Goal: Task Accomplishment & Management: Manage account settings

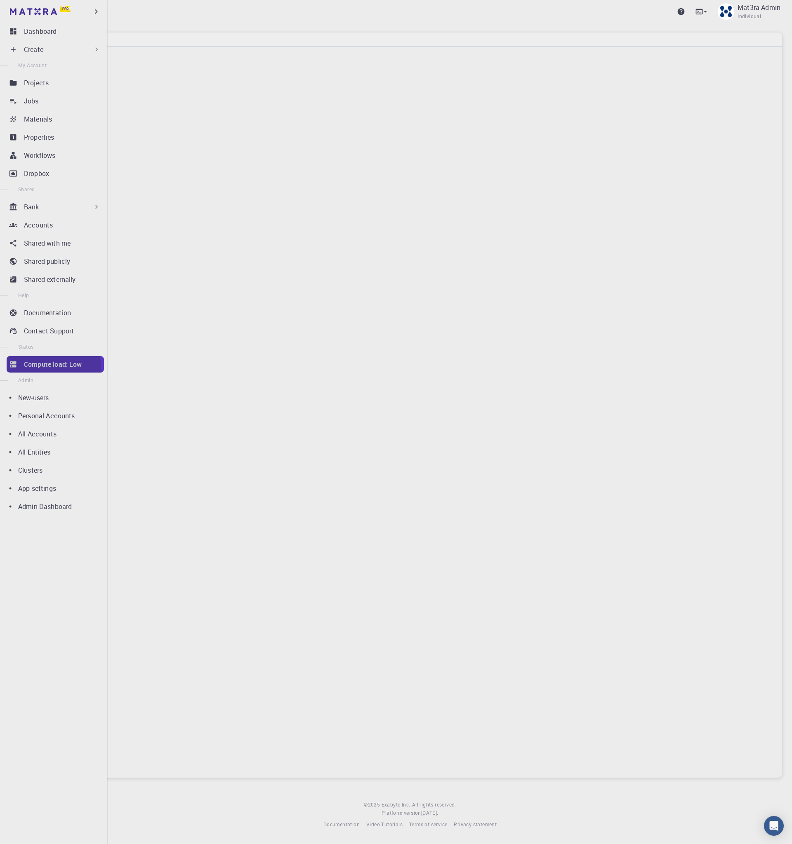
click at [38, 368] on p "Compute load: Low" at bounding box center [53, 365] width 58 height 10
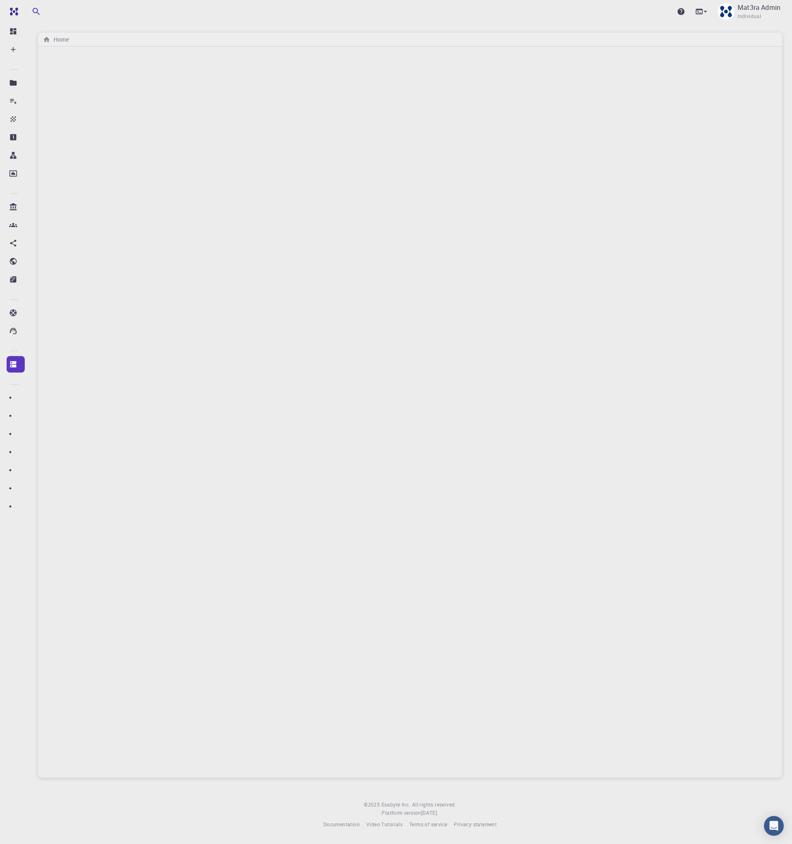
click at [322, 18] on div "Upgrade Mat3ra Admin Individual" at bounding box center [410, 11] width 764 height 21
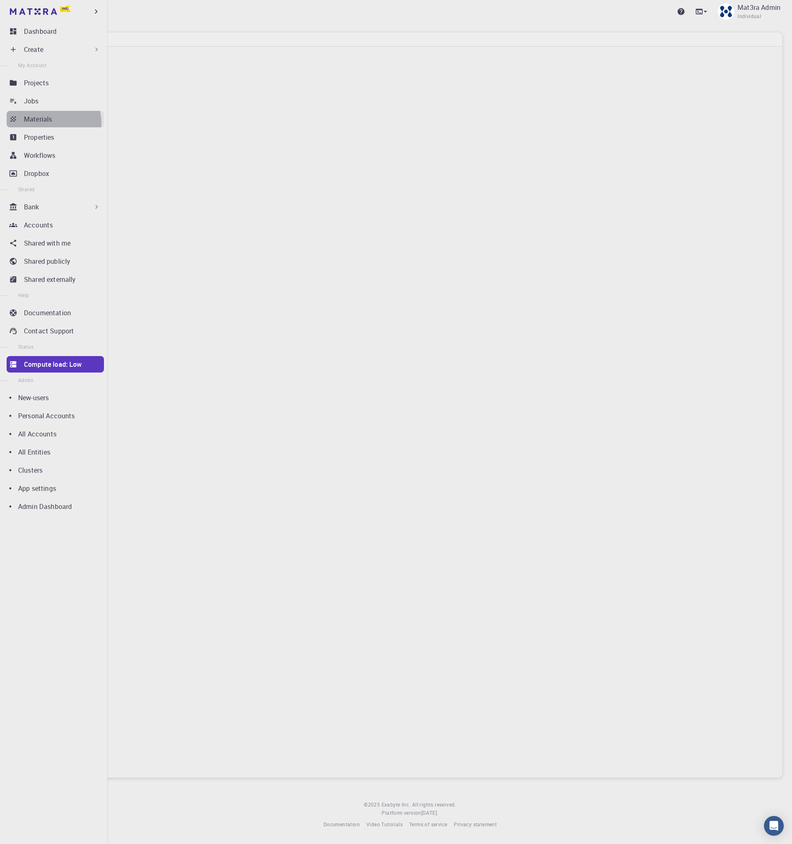
click at [42, 124] on link "Materials" at bounding box center [55, 119] width 97 height 16
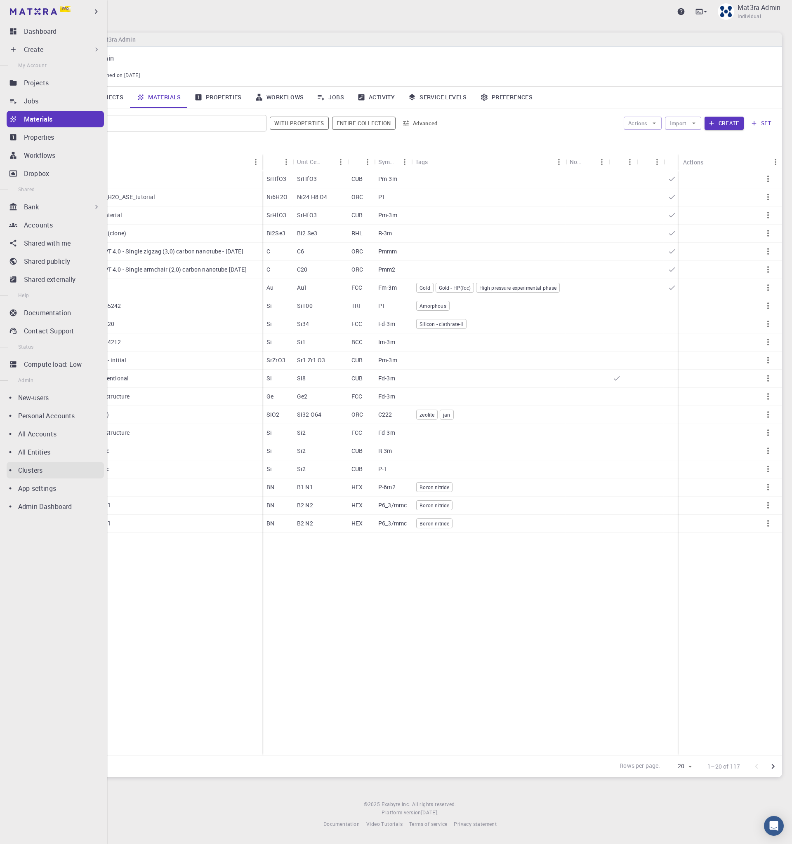
click at [44, 466] on div "Clusters" at bounding box center [61, 470] width 86 height 10
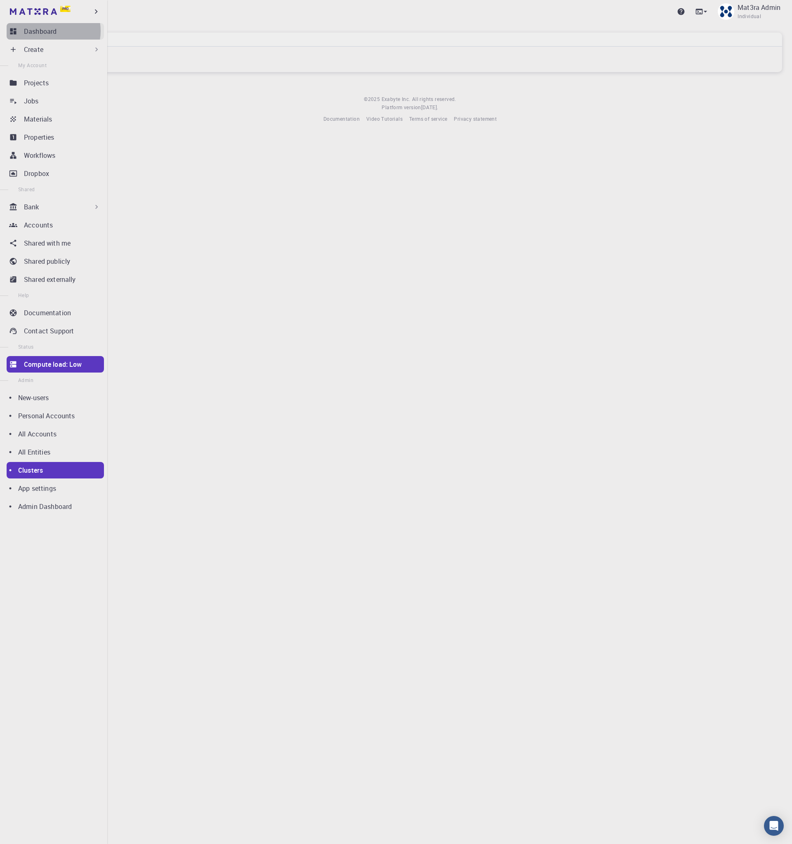
click at [46, 31] on p "Dashboard" at bounding box center [40, 31] width 33 height 10
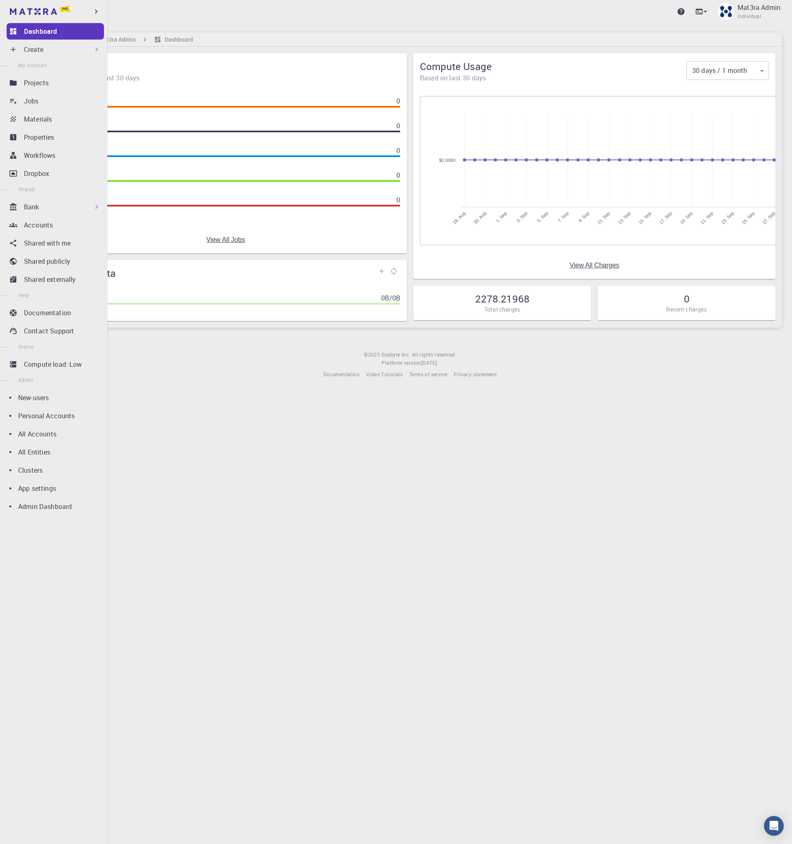
click at [33, 52] on p "Create" at bounding box center [33, 50] width 19 height 10
click at [55, 137] on div "Properties" at bounding box center [64, 137] width 80 height 10
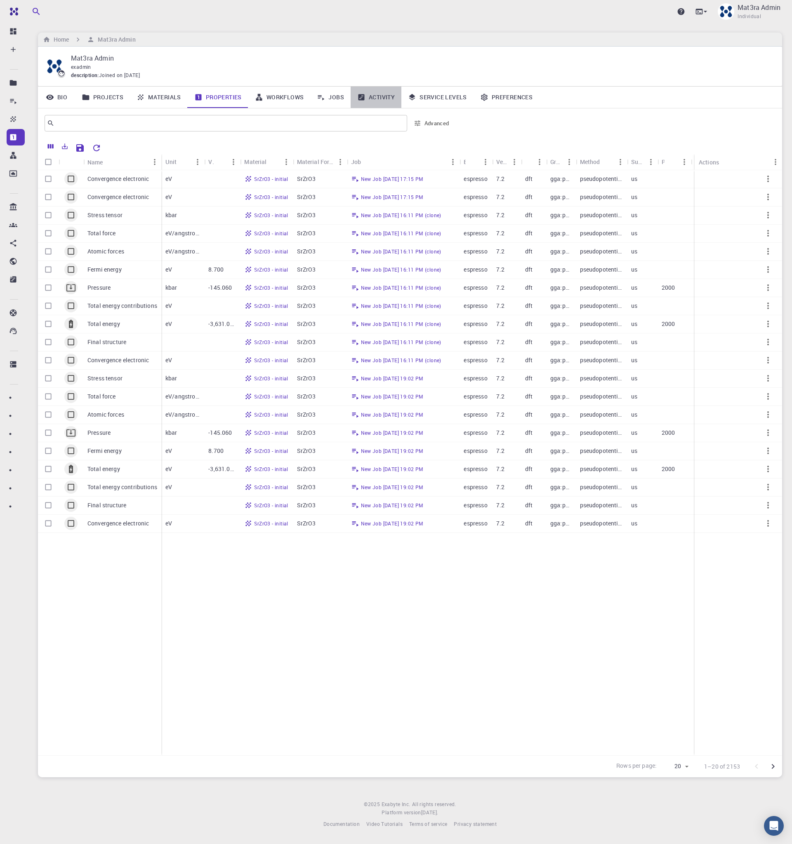
click at [384, 94] on link "Activity" at bounding box center [375, 97] width 51 height 21
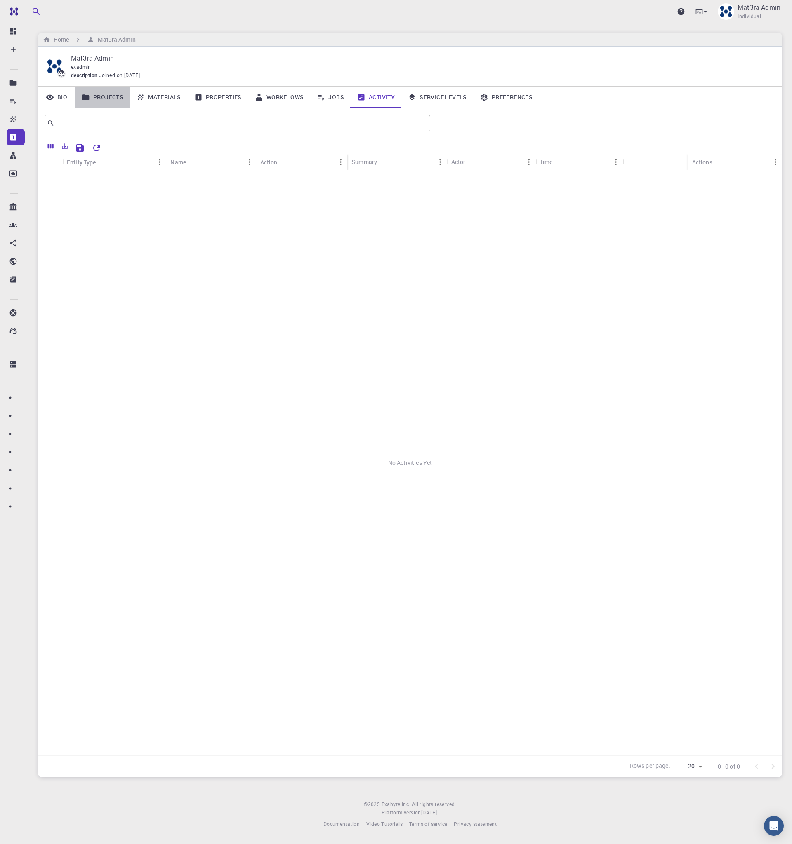
click at [109, 96] on link "Projects" at bounding box center [102, 97] width 55 height 21
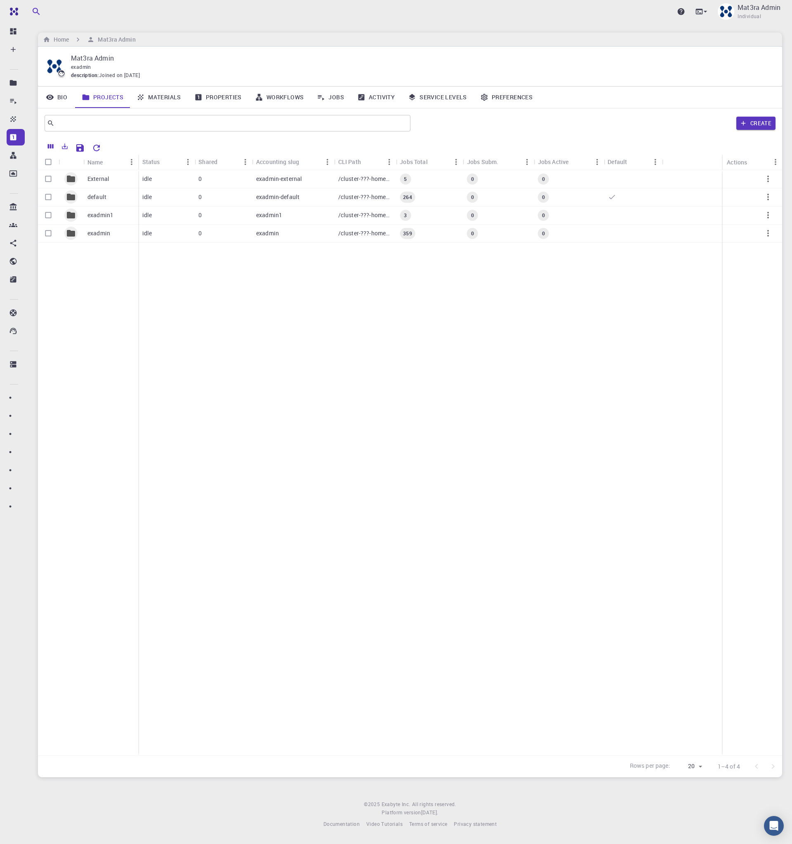
click at [54, 96] on icon at bounding box center [50, 97] width 8 height 8
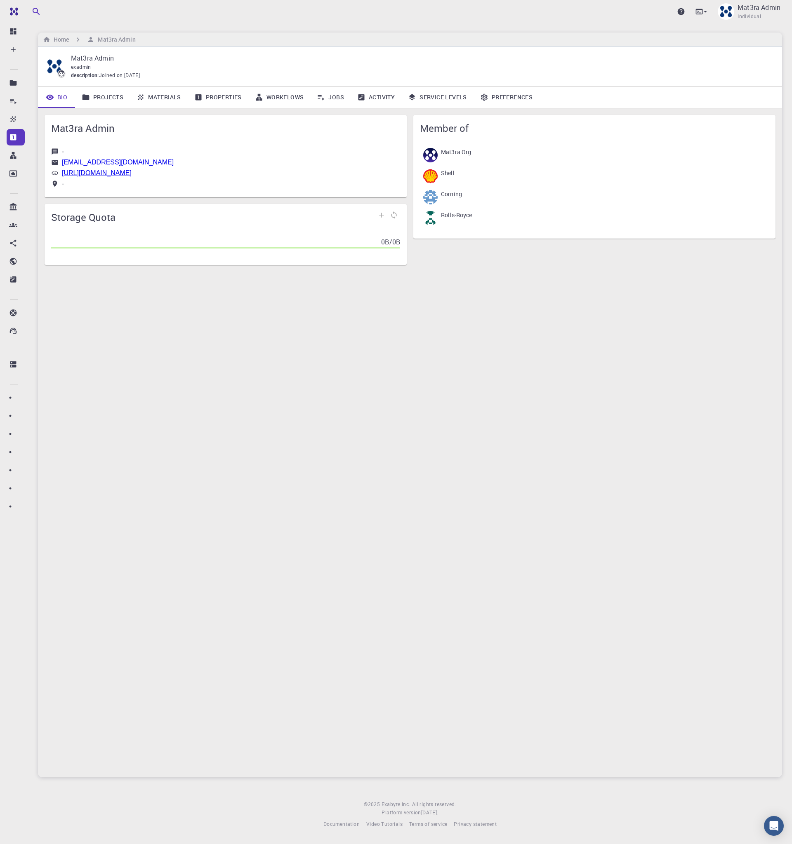
click at [170, 94] on link "Materials" at bounding box center [159, 97] width 58 height 21
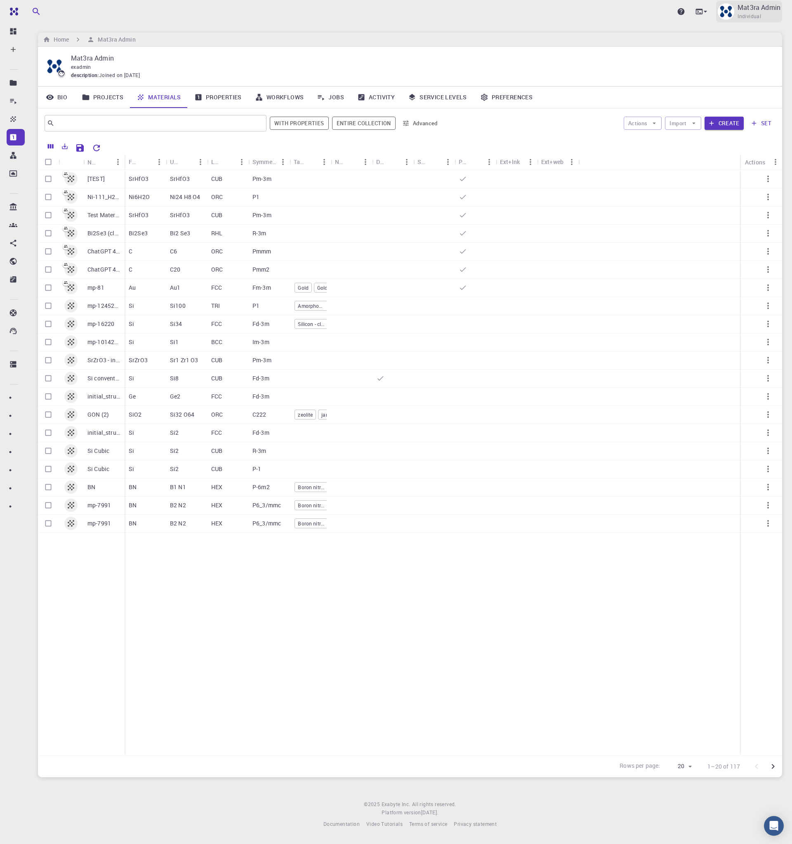
click at [748, 16] on span "Individual" at bounding box center [749, 16] width 24 height 8
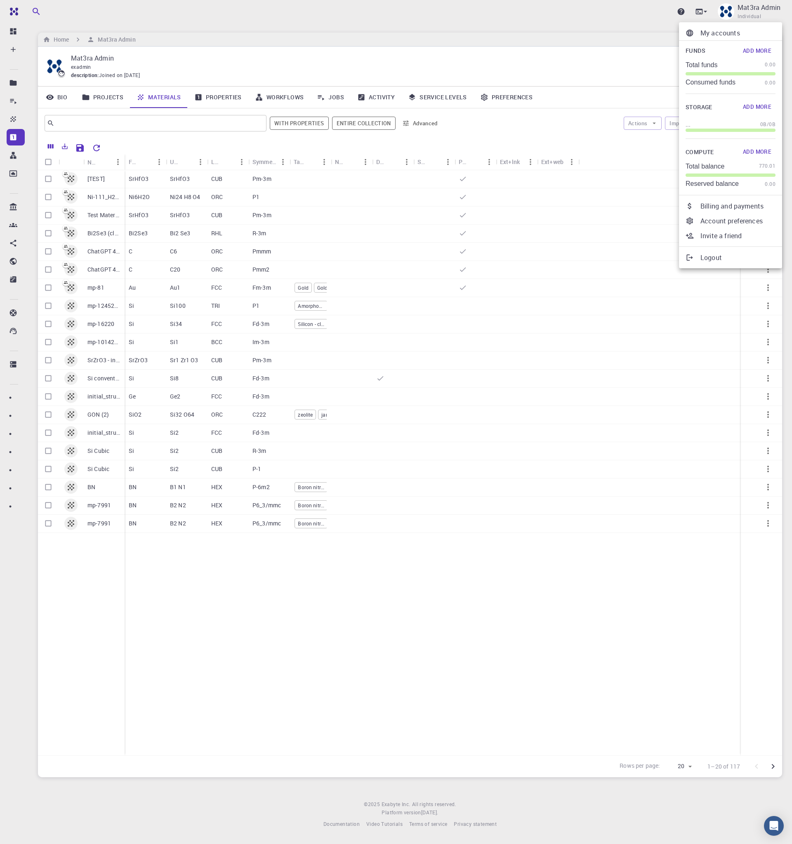
click at [736, 29] on p "My accounts" at bounding box center [737, 33] width 75 height 10
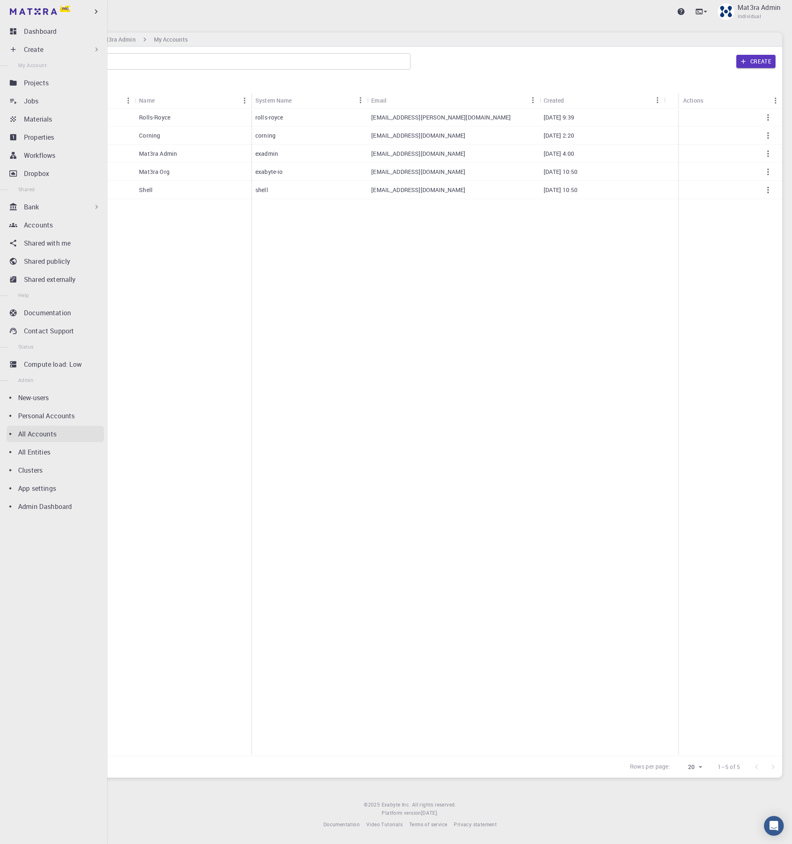
click at [47, 432] on p "All Accounts" at bounding box center [37, 434] width 38 height 10
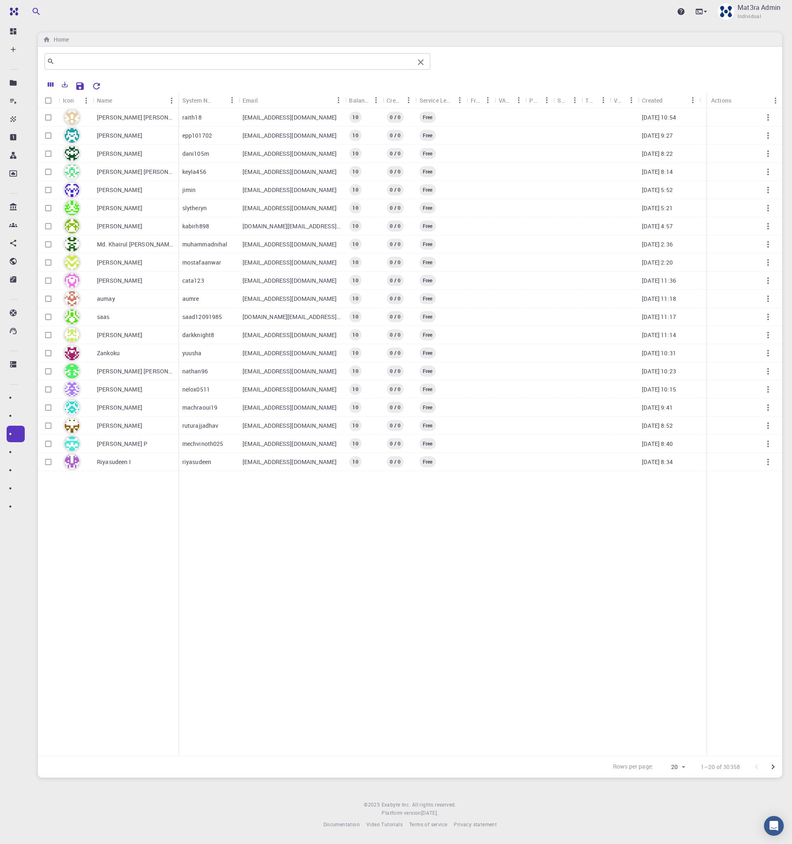
click at [177, 60] on input "text" at bounding box center [234, 62] width 360 height 12
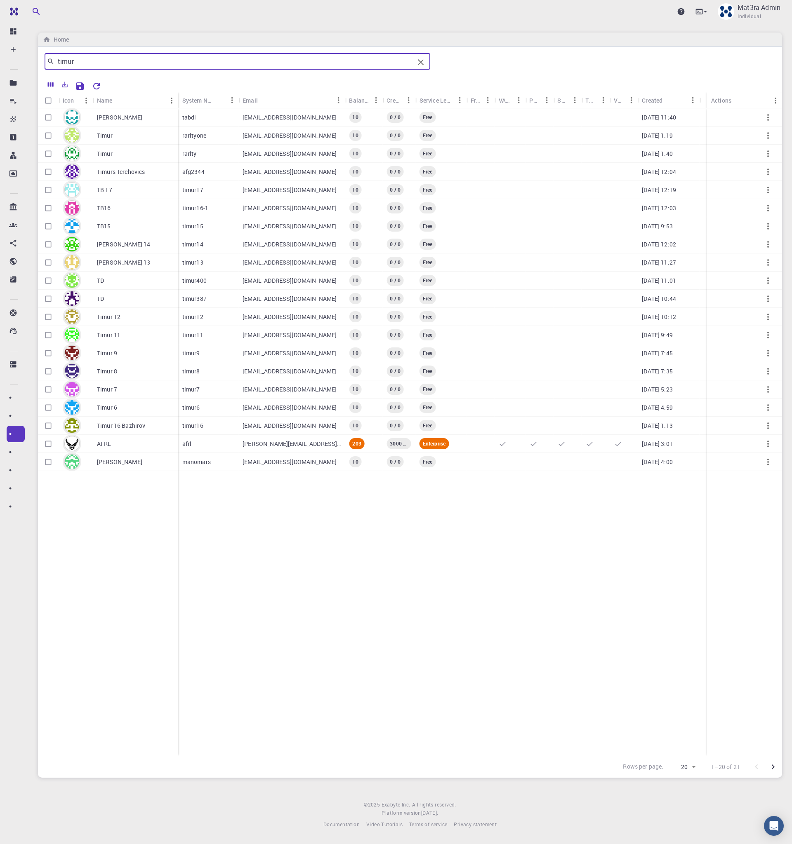
click at [175, 55] on div "timur ​" at bounding box center [238, 61] width 386 height 16
type input "timur"
click at [779, 769] on button "Go to next page" at bounding box center [772, 767] width 16 height 16
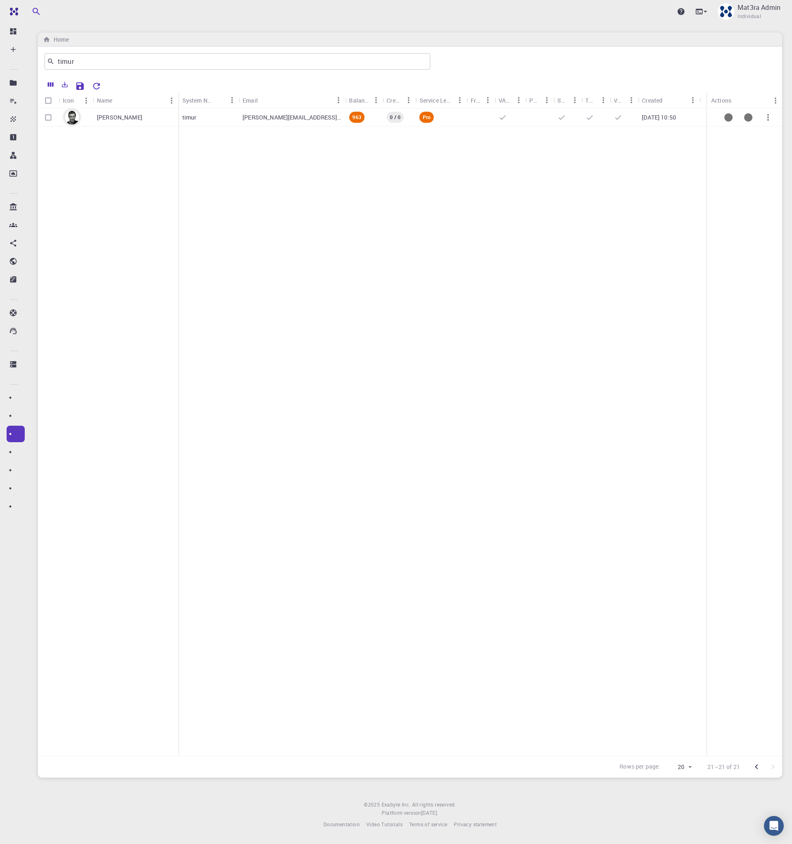
click at [141, 110] on div "[PERSON_NAME]" at bounding box center [135, 117] width 85 height 18
